Goal: Task Accomplishment & Management: Use online tool/utility

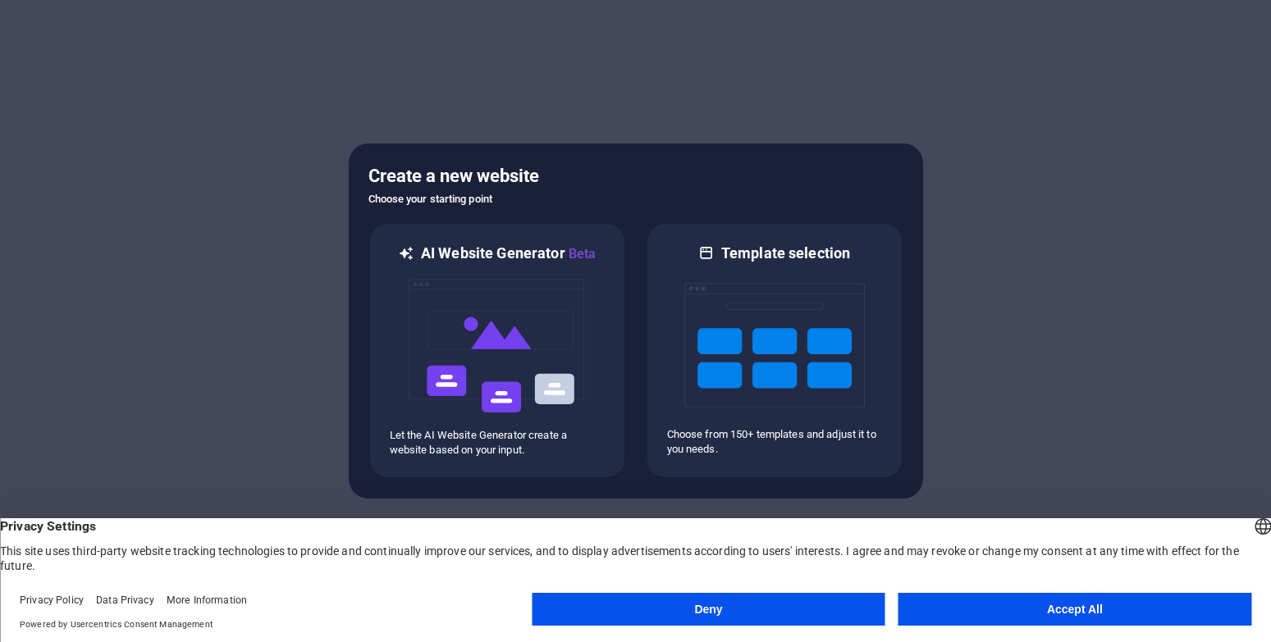
click at [1156, 597] on button "Accept All" at bounding box center [1074, 609] width 353 height 33
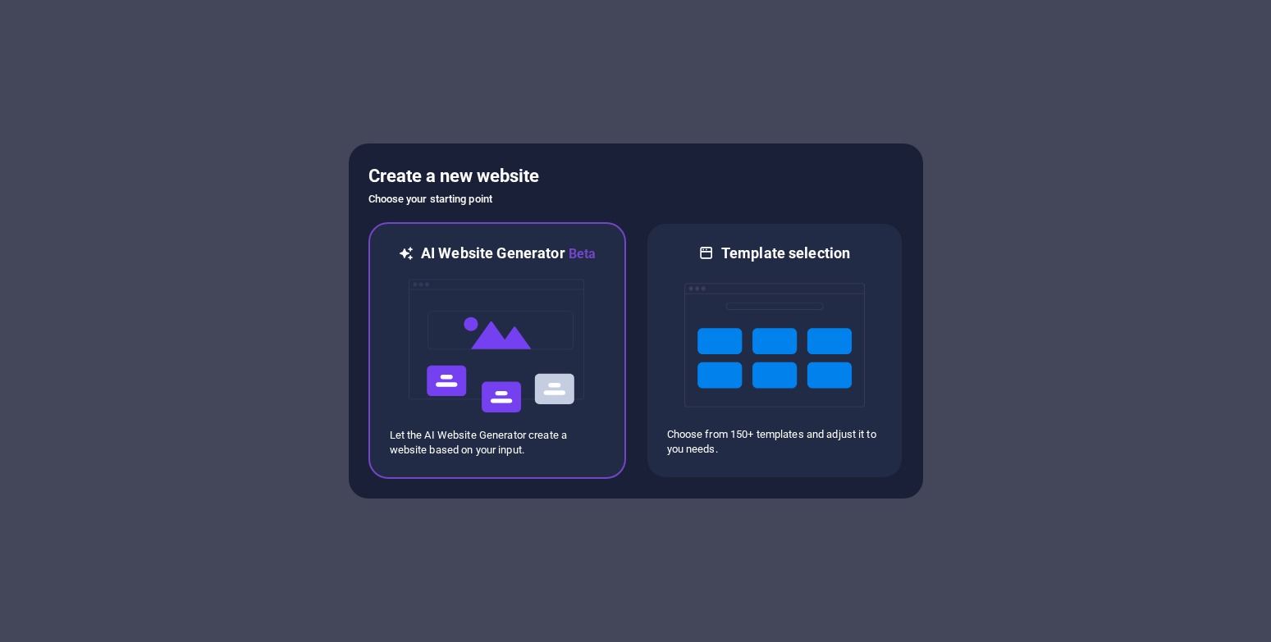
click at [503, 349] on img at bounding box center [497, 346] width 180 height 164
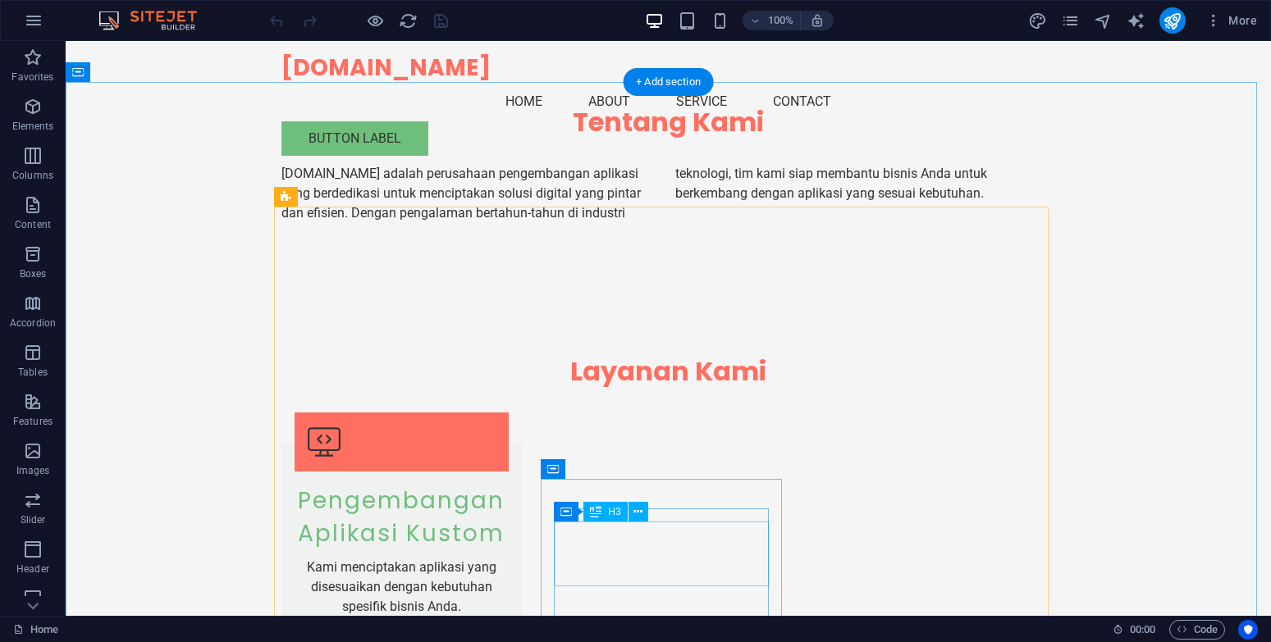
scroll to position [753, 0]
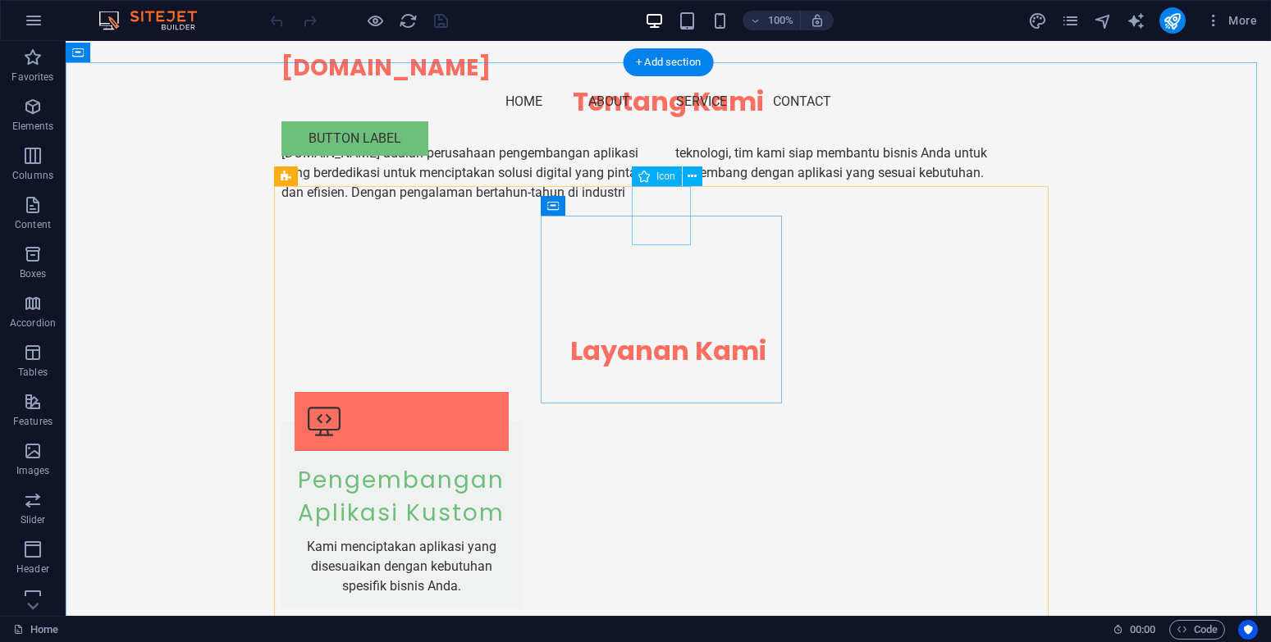
click at [509, 623] on figure at bounding box center [402, 652] width 214 height 59
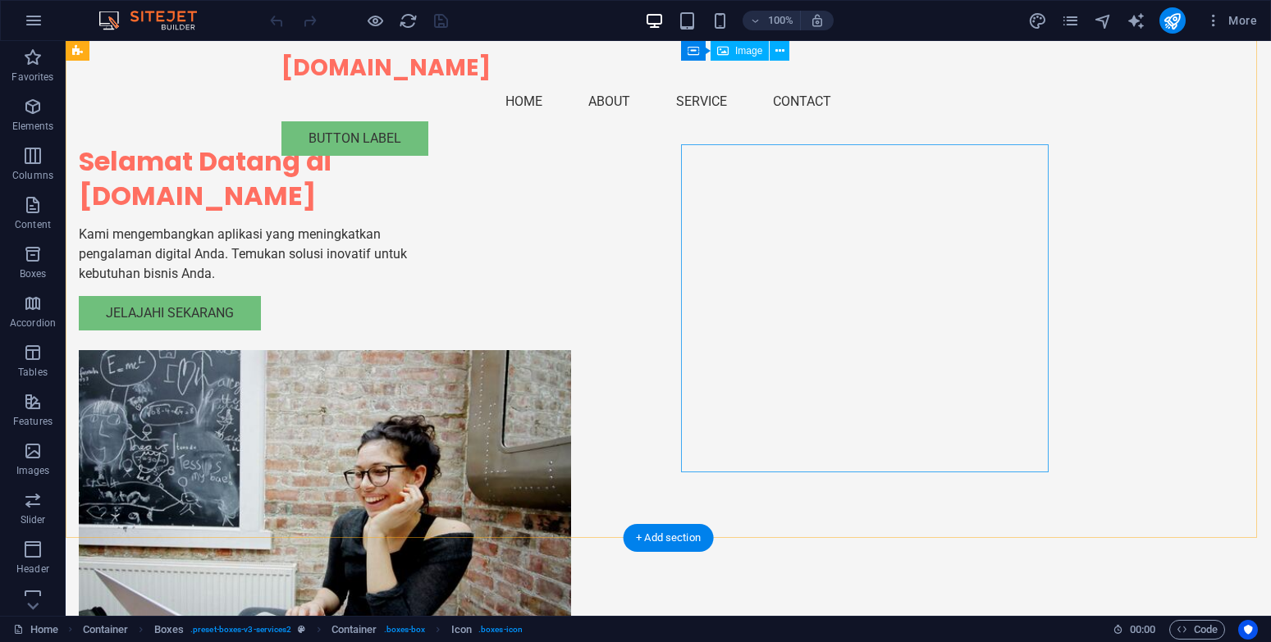
scroll to position [0, 0]
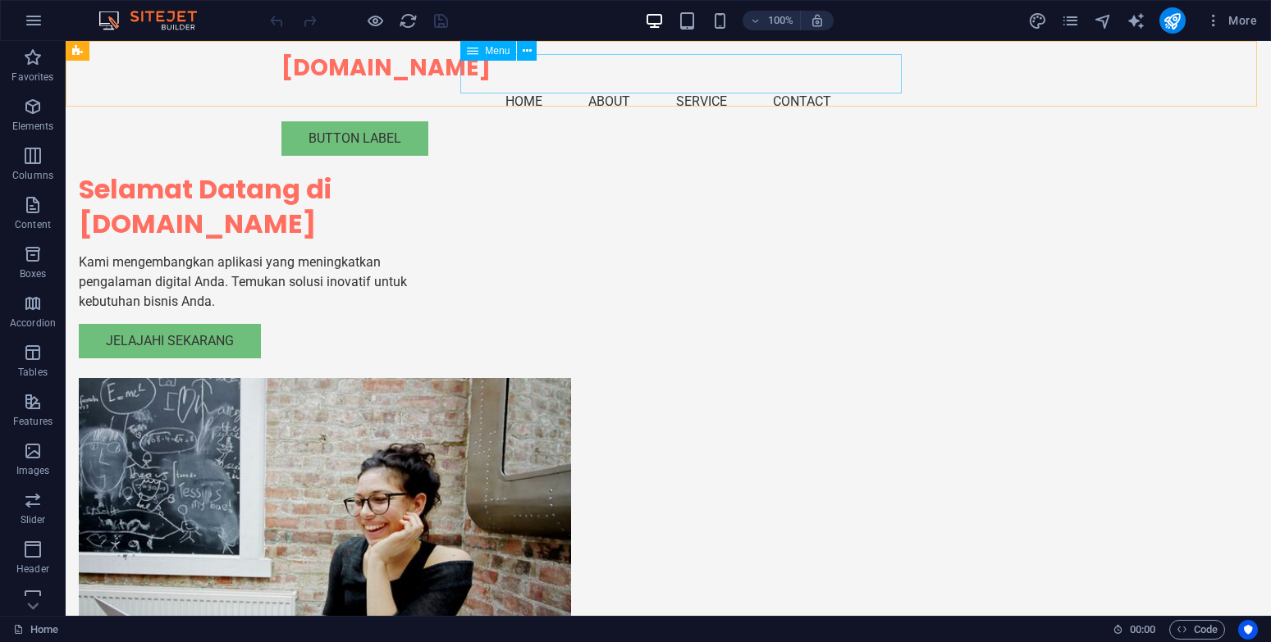
click at [532, 82] on nav "Home About Service Contact" at bounding box center [668, 101] width 774 height 39
select select
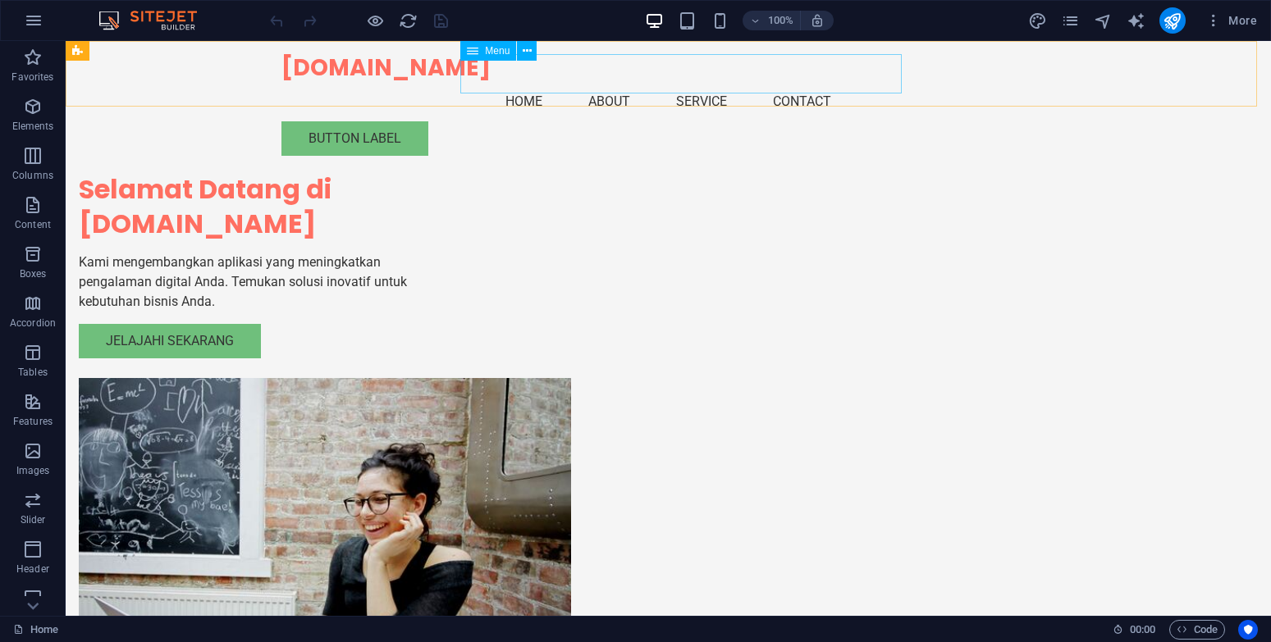
select select
